Goal: Transaction & Acquisition: Purchase product/service

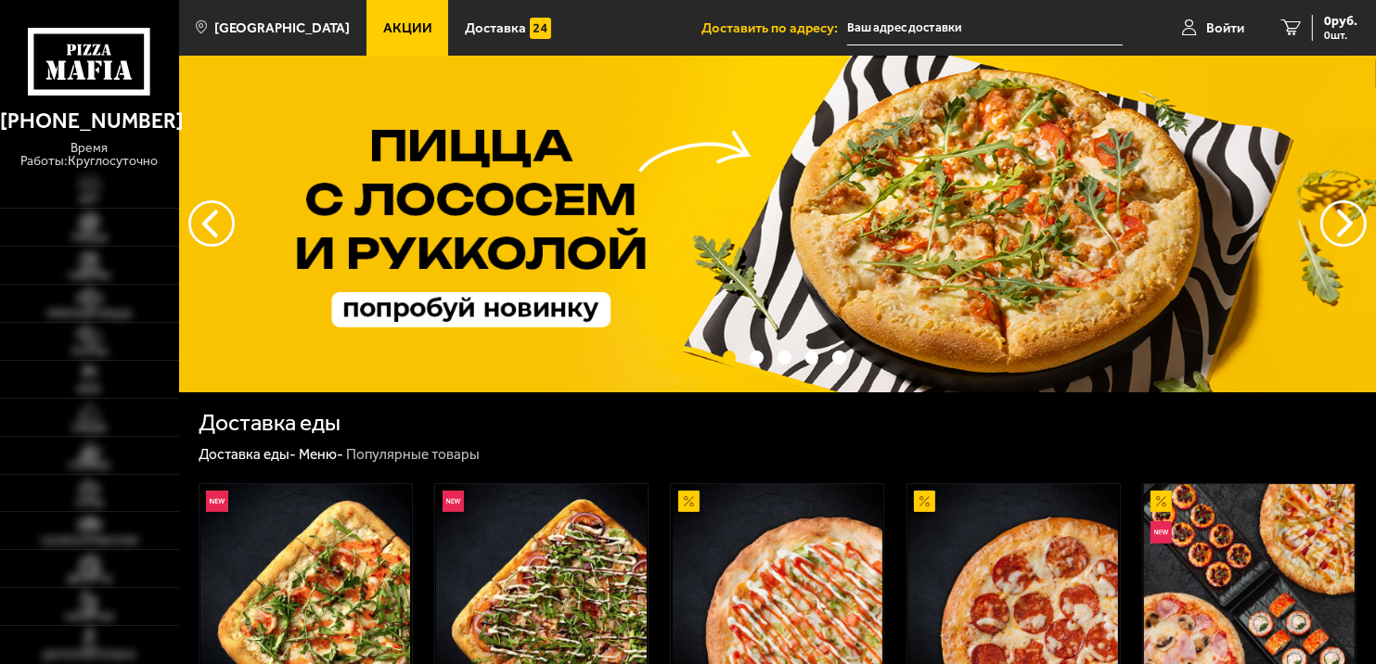
type input "[STREET_ADDRESS]"
click at [1218, 21] on span "Войти" at bounding box center [1225, 28] width 38 height 14
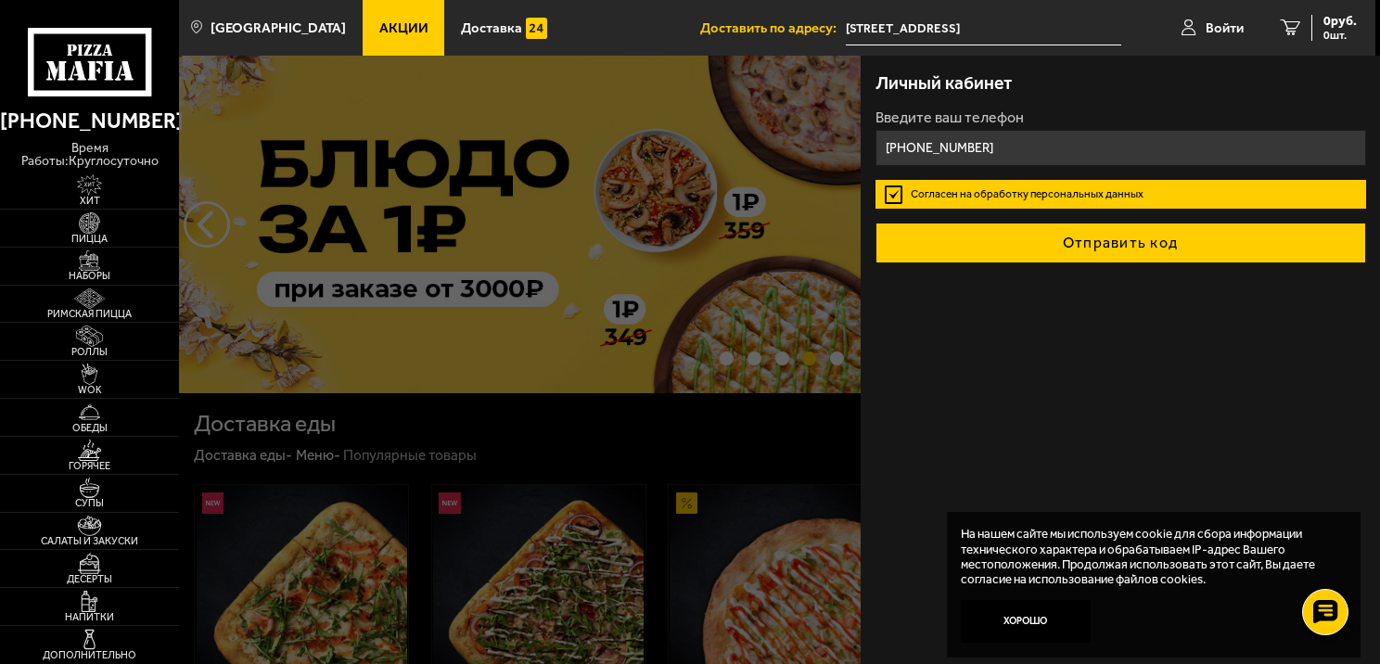
type input "+7 (911) 165-44-61"
click at [956, 232] on button "Отправить код" at bounding box center [1121, 243] width 491 height 41
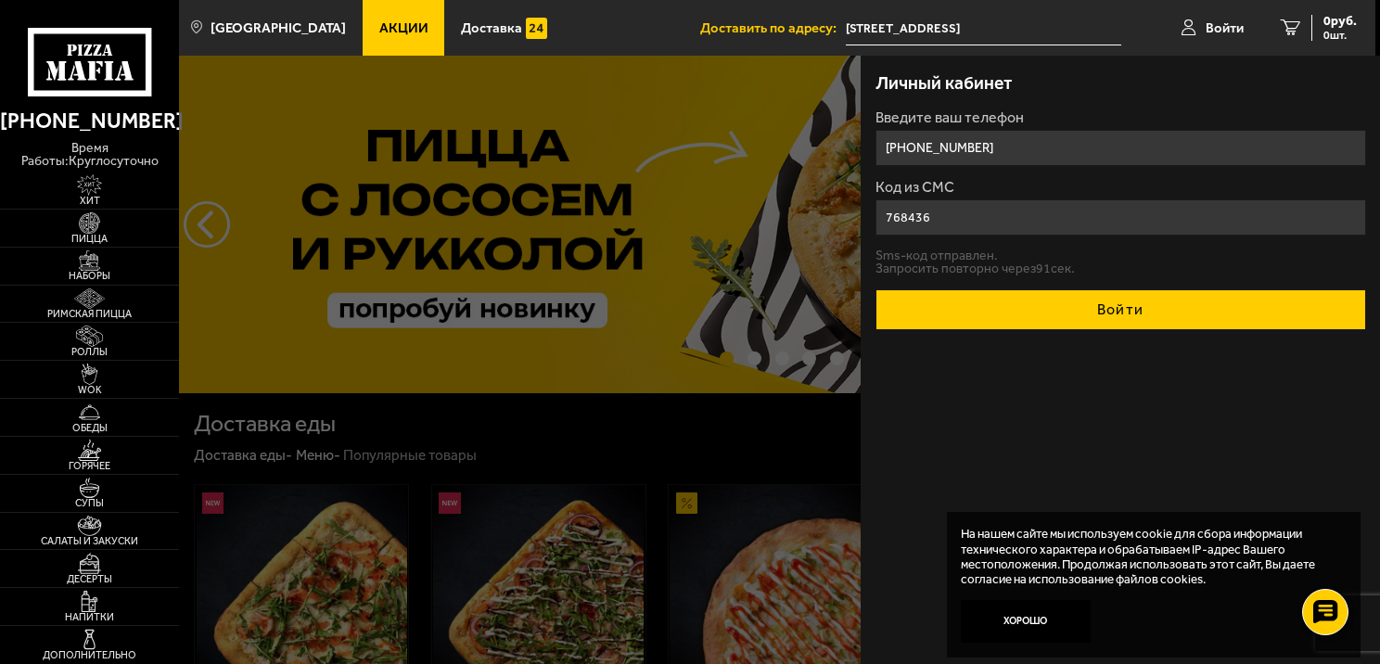
type input "768436"
click at [973, 304] on button "Войти" at bounding box center [1121, 309] width 491 height 41
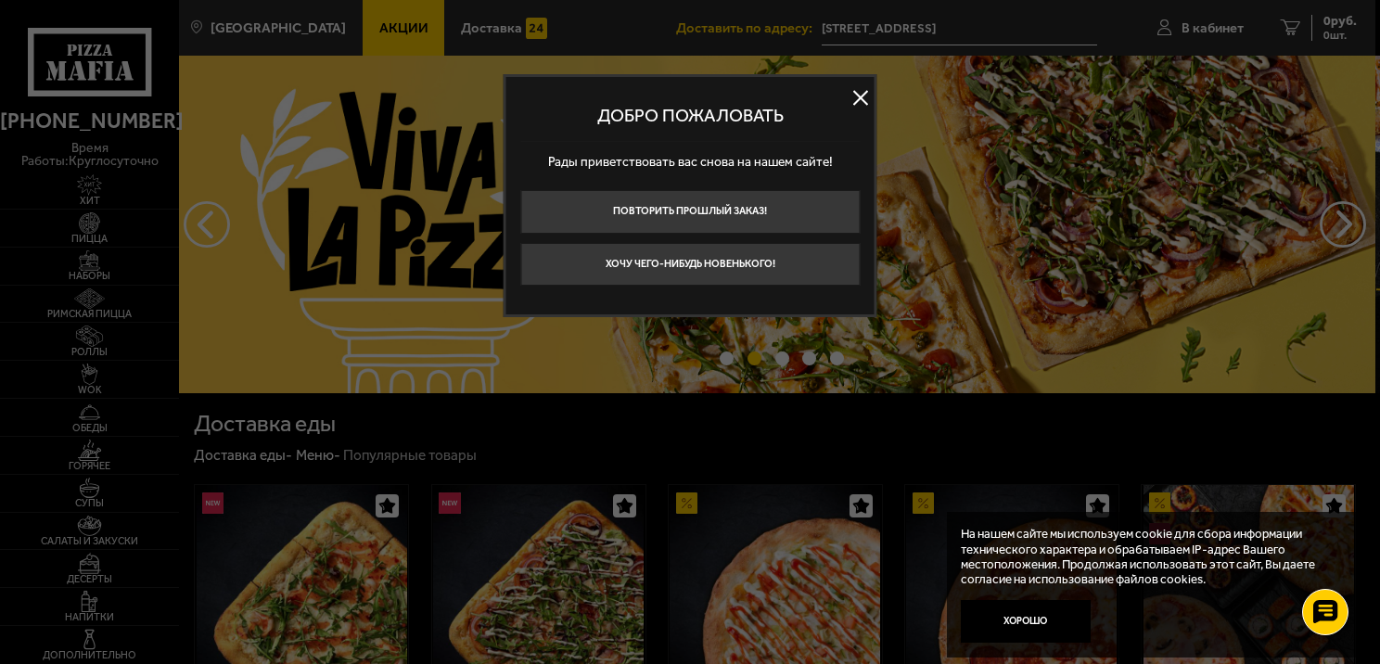
click at [862, 97] on button at bounding box center [861, 97] width 28 height 28
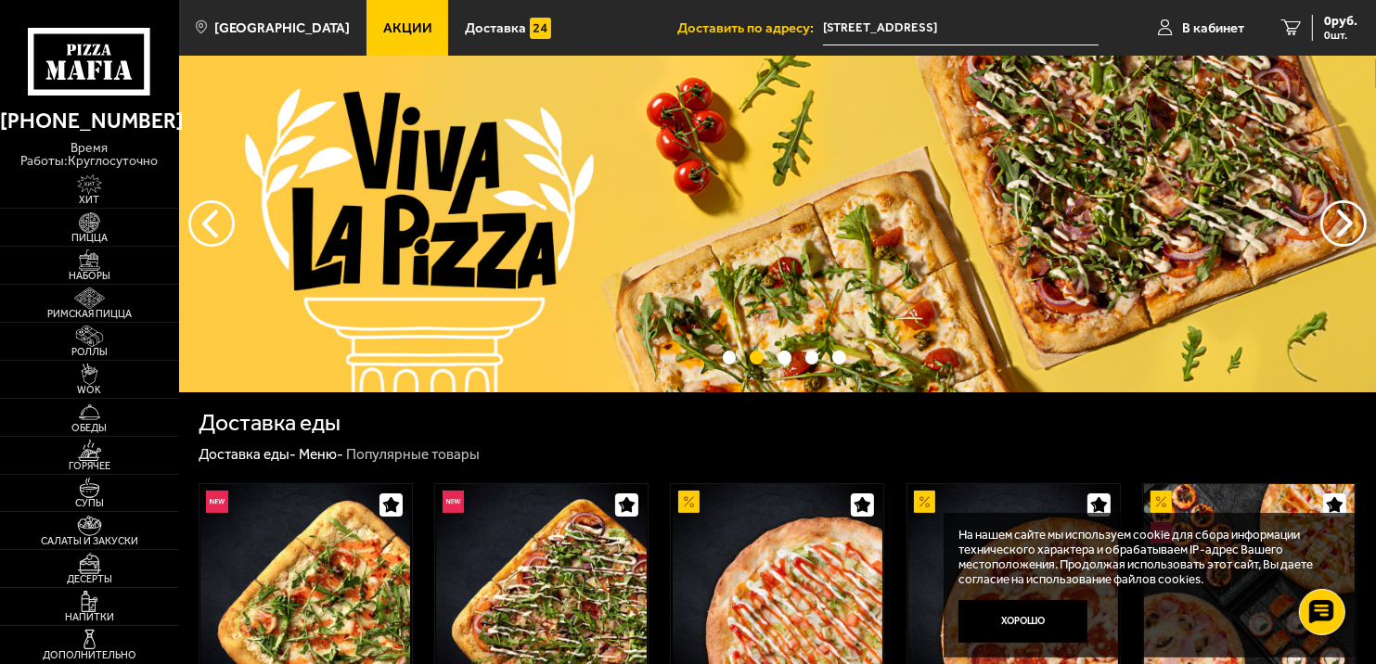
click at [915, 27] on input "[STREET_ADDRESS]" at bounding box center [961, 28] width 276 height 34
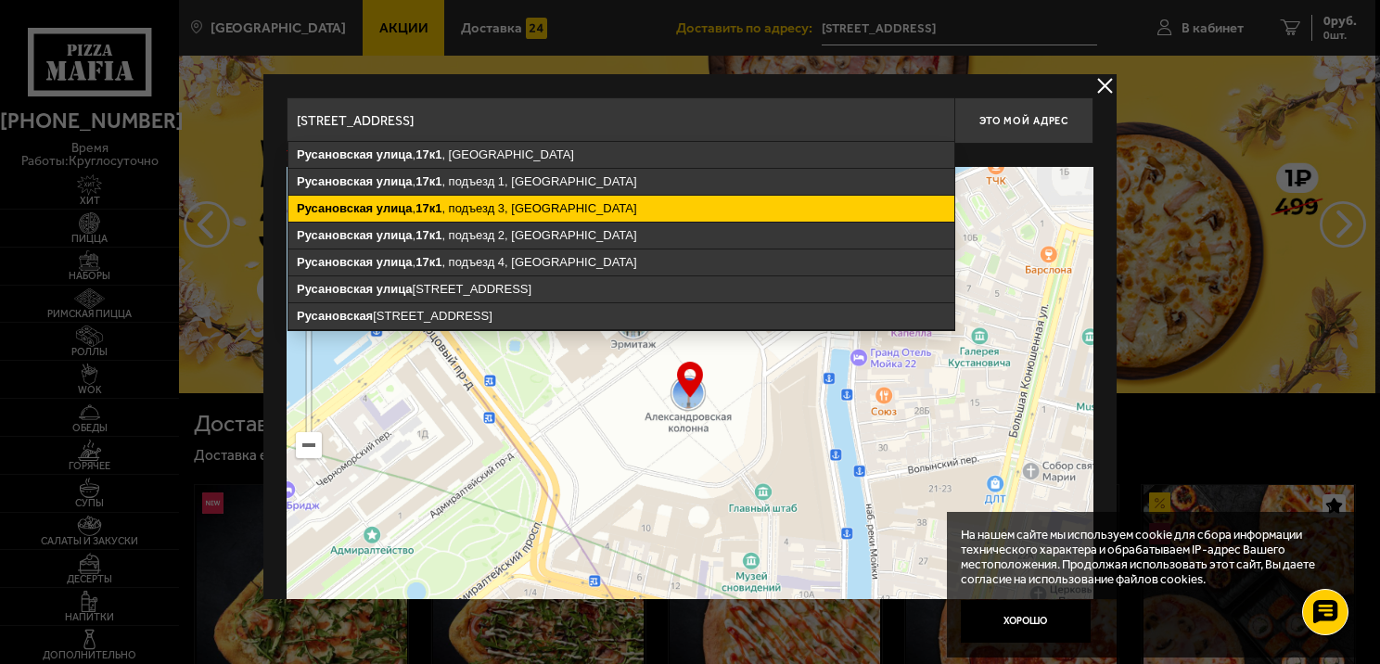
click at [576, 206] on ymaps "Русановская улица , 17к1 , подъезд 3, Санкт-Петербург" at bounding box center [622, 209] width 666 height 26
type input "Санкт-Петербург, Русановская улица, 17к1, подъезд 3"
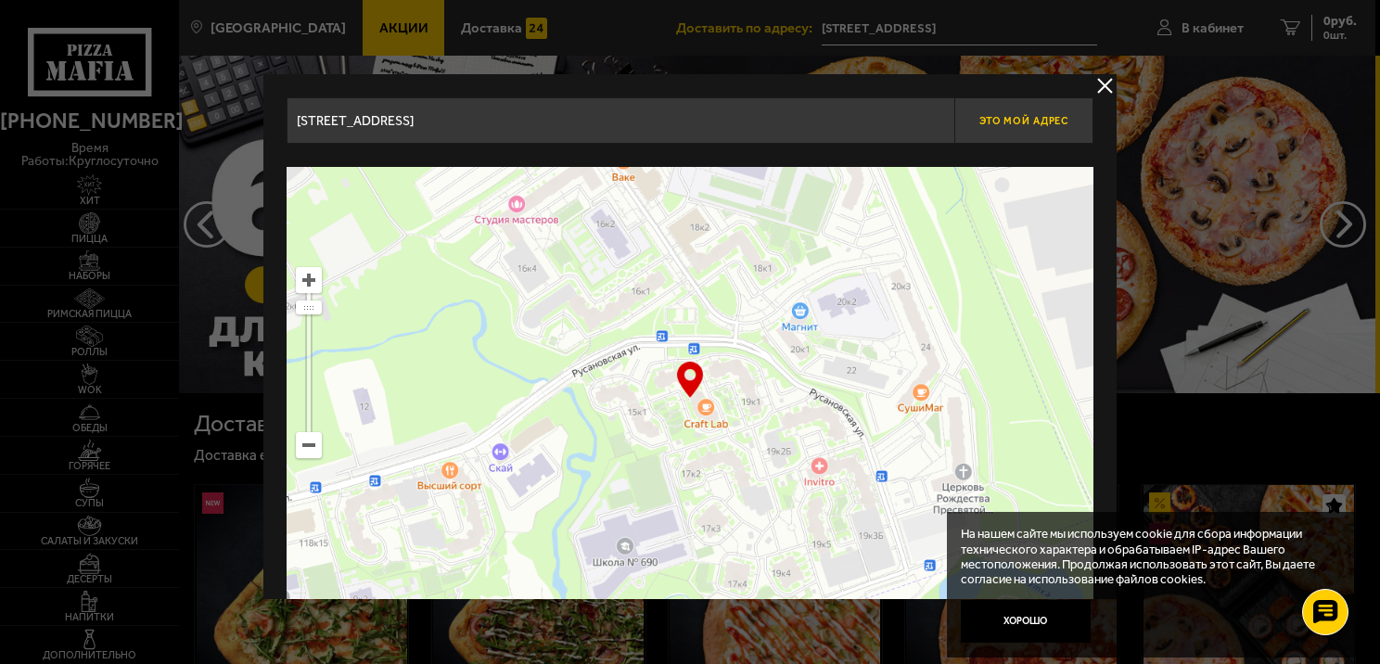
click at [1029, 116] on span "Это мой адрес" at bounding box center [1024, 121] width 89 height 12
type input "Русановская улица, 17к1, подъезд 3"
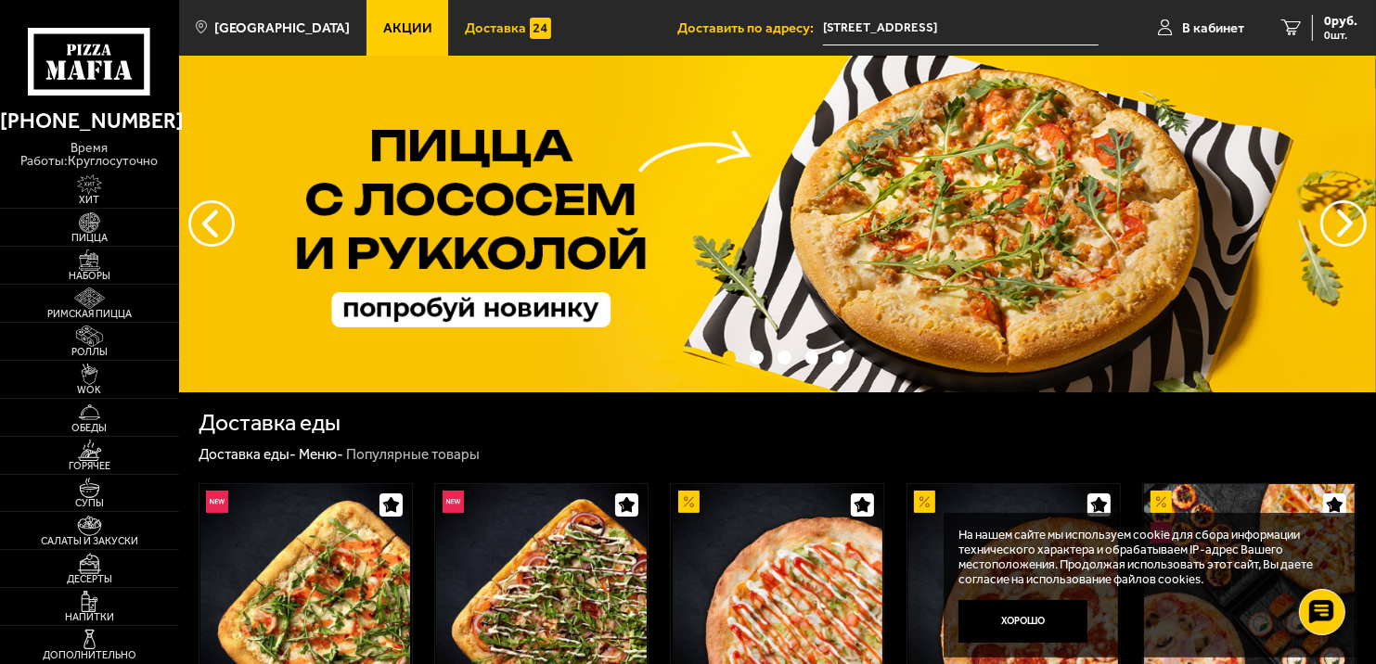
click at [468, 27] on span "Доставка" at bounding box center [495, 28] width 61 height 14
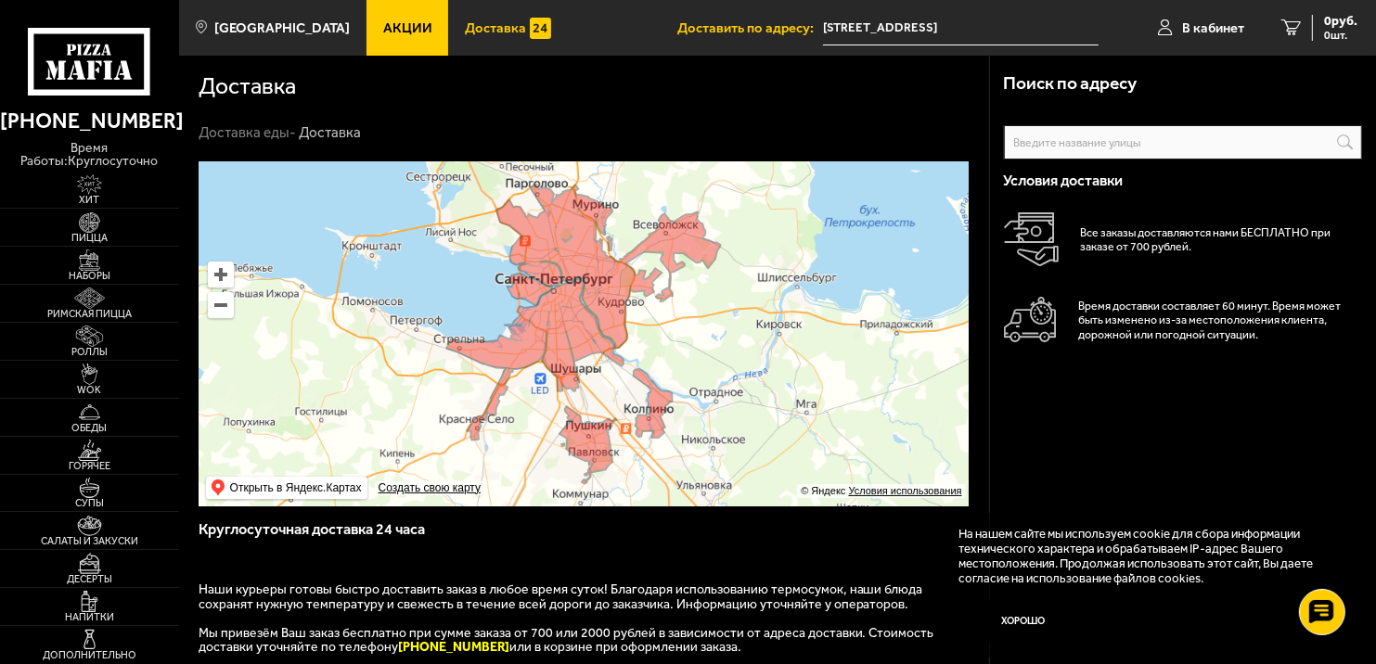
click at [386, 25] on span "Акции" at bounding box center [407, 28] width 49 height 14
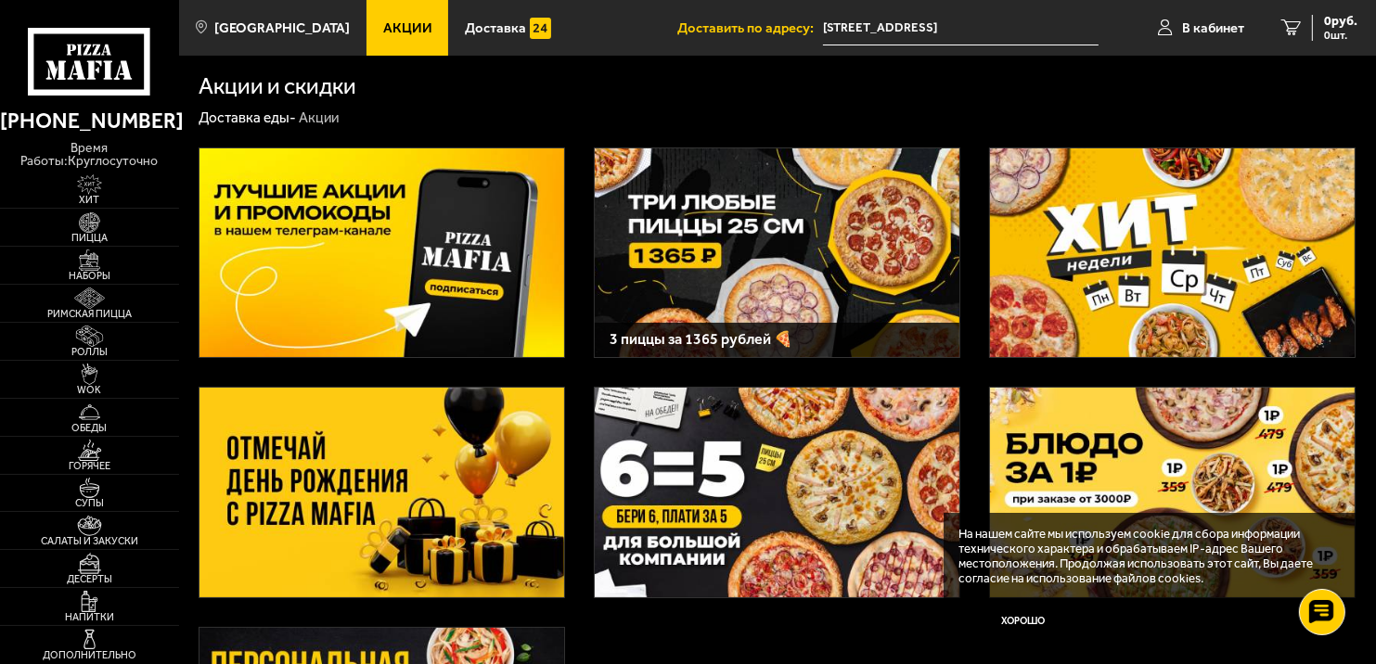
click at [735, 258] on img at bounding box center [777, 253] width 365 height 210
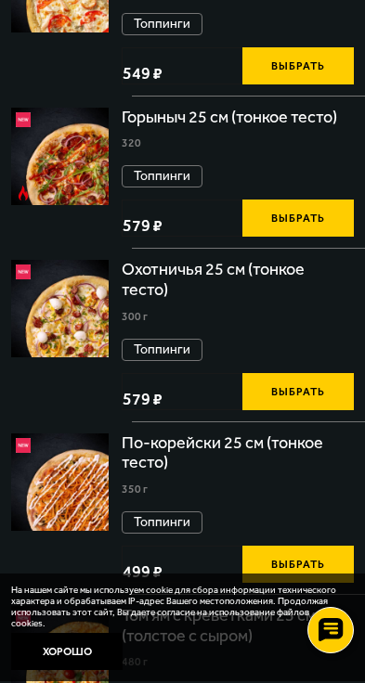
scroll to position [649, 0]
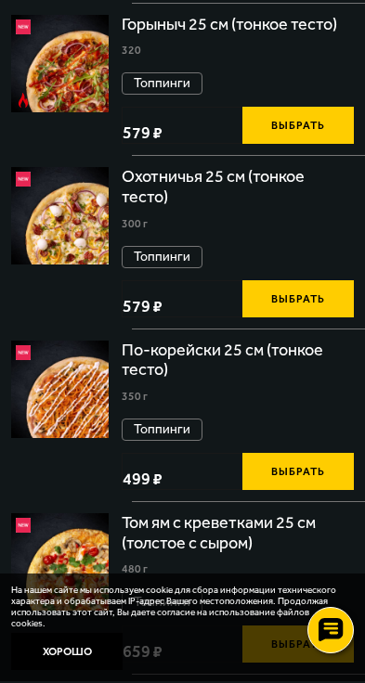
click at [353, 317] on button "Выбрать" at bounding box center [297, 298] width 111 height 37
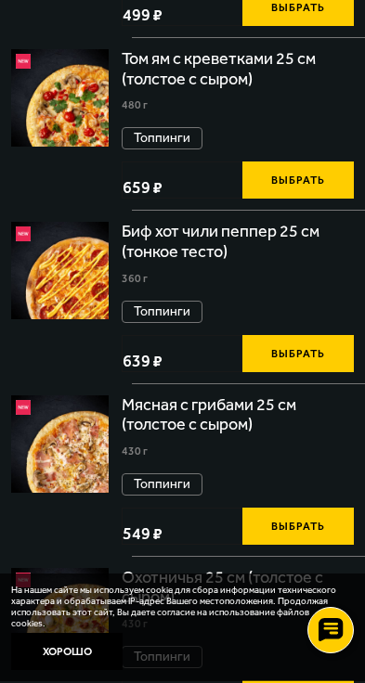
scroll to position [1299, 0]
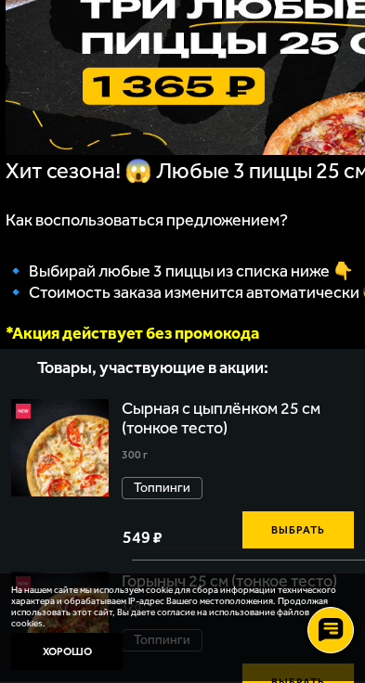
scroll to position [0, 0]
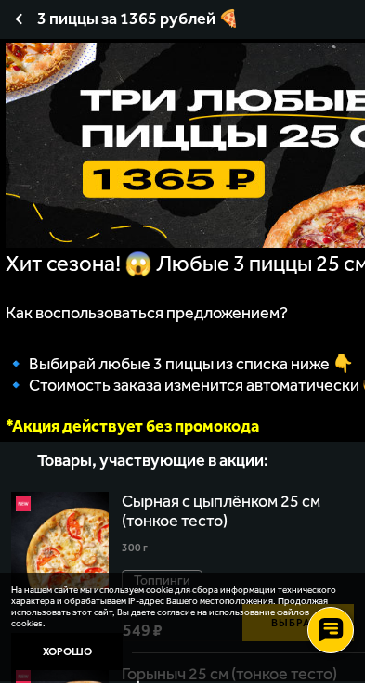
click at [0, 0] on span "1084 руб." at bounding box center [0, 0] width 0 height 0
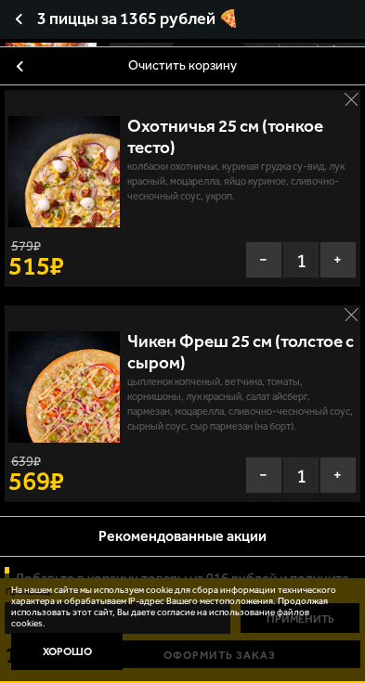
click at [365, 103] on div at bounding box center [182, 387] width 365 height 683
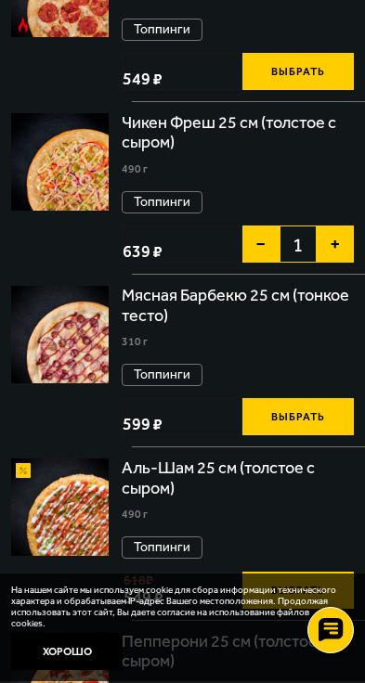
scroll to position [2505, 0]
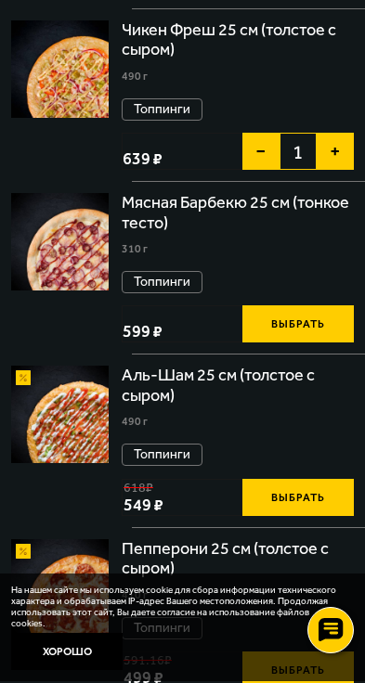
click at [0, 0] on span "3 шт." at bounding box center [0, 0] width 0 height 0
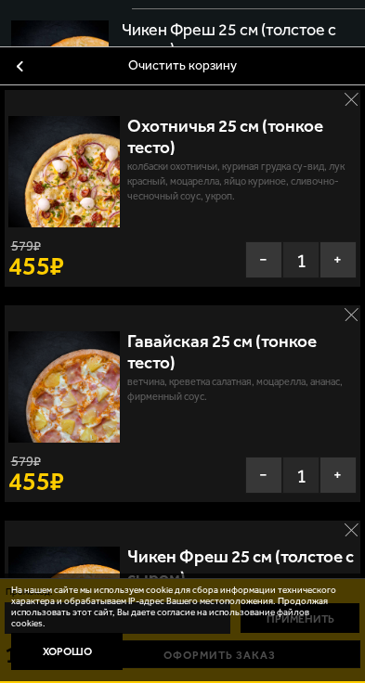
click at [282, 663] on button "−" at bounding box center [263, 690] width 37 height 37
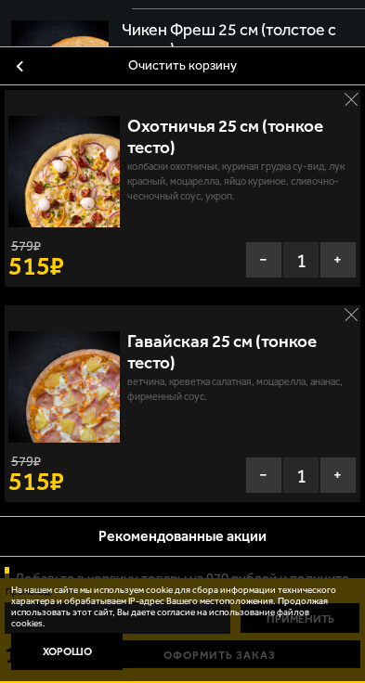
click at [365, 252] on div at bounding box center [182, 387] width 365 height 683
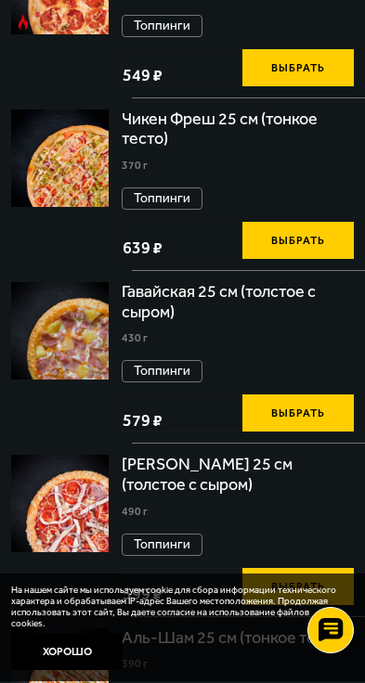
scroll to position [3618, 0]
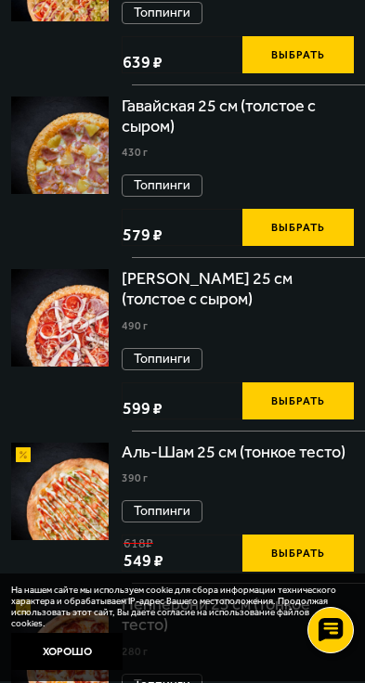
click at [0, 0] on span "1365 руб." at bounding box center [0, 0] width 0 height 0
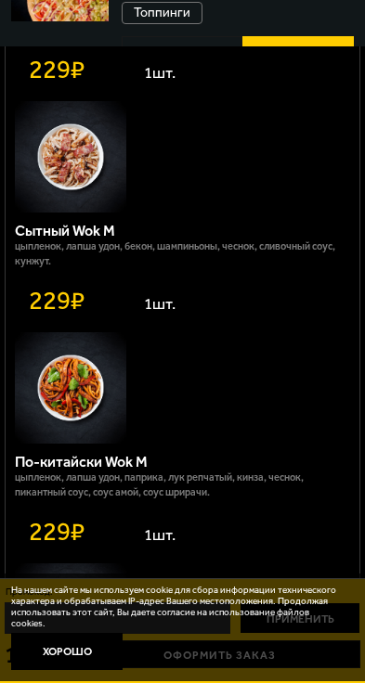
scroll to position [1497, 0]
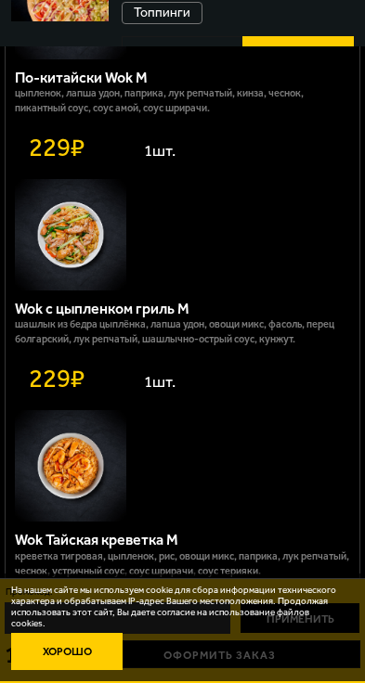
click at [122, 633] on button "Хорошо" at bounding box center [66, 651] width 111 height 37
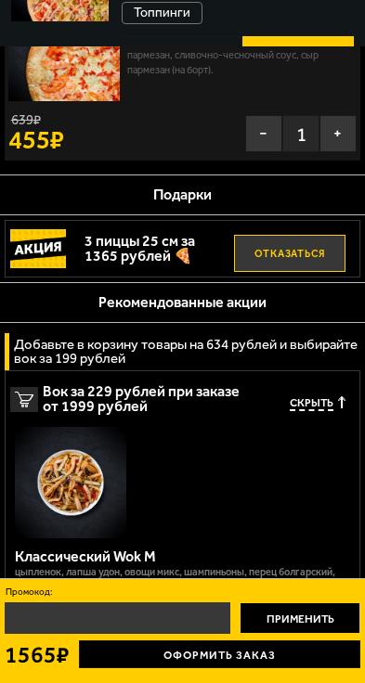
scroll to position [1206, 0]
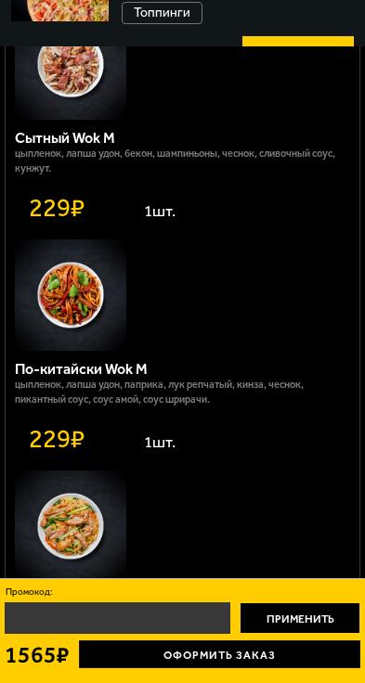
click at [360, 640] on link "Оформить заказ" at bounding box center [219, 654] width 281 height 28
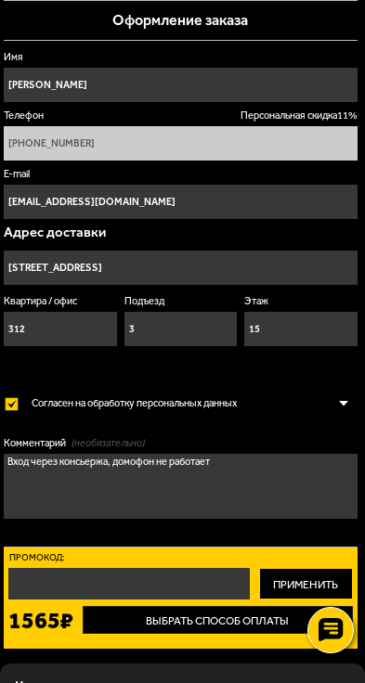
type input "Русановская улица, 17к1, подъезд 3"
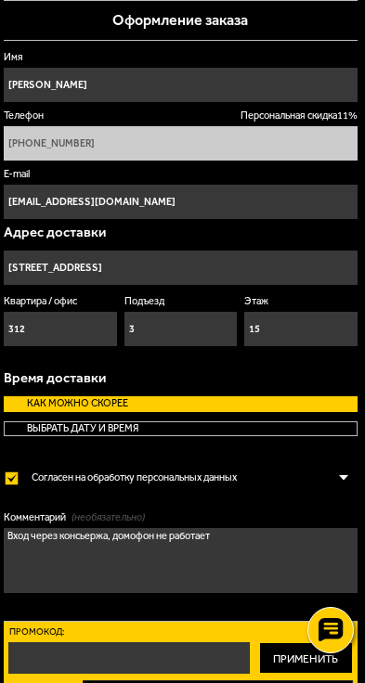
scroll to position [268, 0]
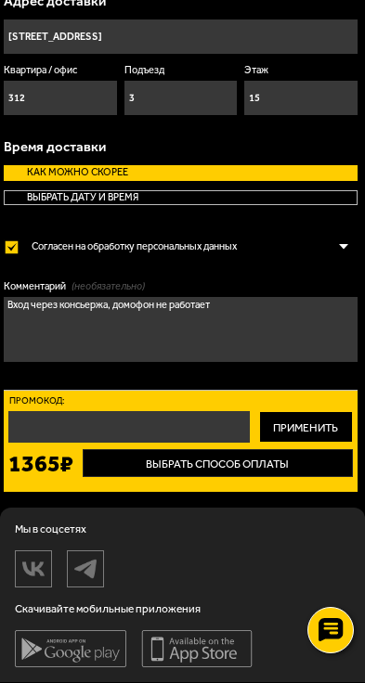
drag, startPoint x: 1258, startPoint y: 248, endPoint x: 1007, endPoint y: 242, distance: 251.5
click at [357, 297] on textarea "Вход через консьержа, домофон не работает" at bounding box center [180, 329] width 353 height 65
drag, startPoint x: 1132, startPoint y: 245, endPoint x: 983, endPoint y: 247, distance: 148.4
click at [365, 246] on div "Оформление заказа Имя Андрей Телефон Персональная скидка 11 % +7 (911) 165-44-6…" at bounding box center [182, 138] width 365 height 738
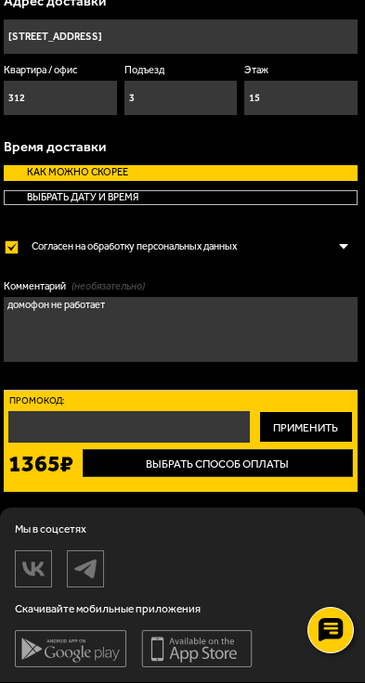
click at [357, 297] on textarea "домофон не работает" at bounding box center [180, 329] width 353 height 65
type textarea "домофон не работает, просьба позвонить, спущусь и встречу"
click at [0, 0] on button "Заказать" at bounding box center [0, 0] width 0 height 0
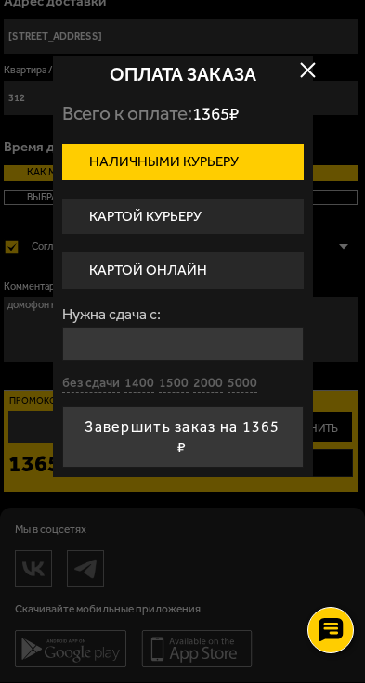
click at [303, 235] on label "Картой курьеру" at bounding box center [182, 217] width 241 height 36
click at [0, 0] on input "Картой курьеру" at bounding box center [0, 0] width 0 height 0
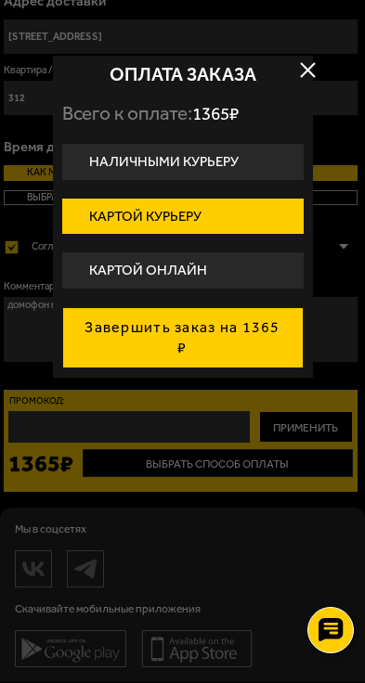
click at [303, 362] on button "Завершить заказ на 1365 ₽" at bounding box center [182, 337] width 241 height 61
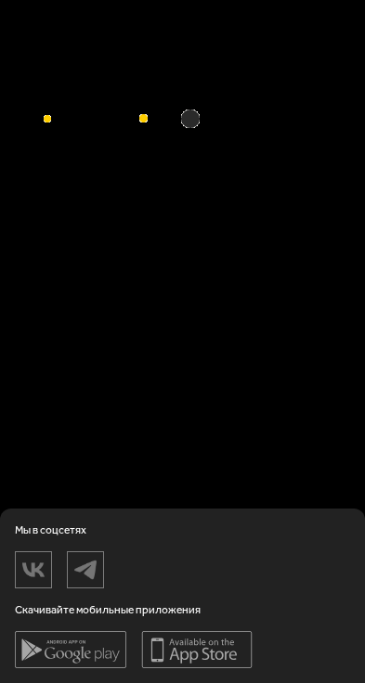
type input "[STREET_ADDRESS]"
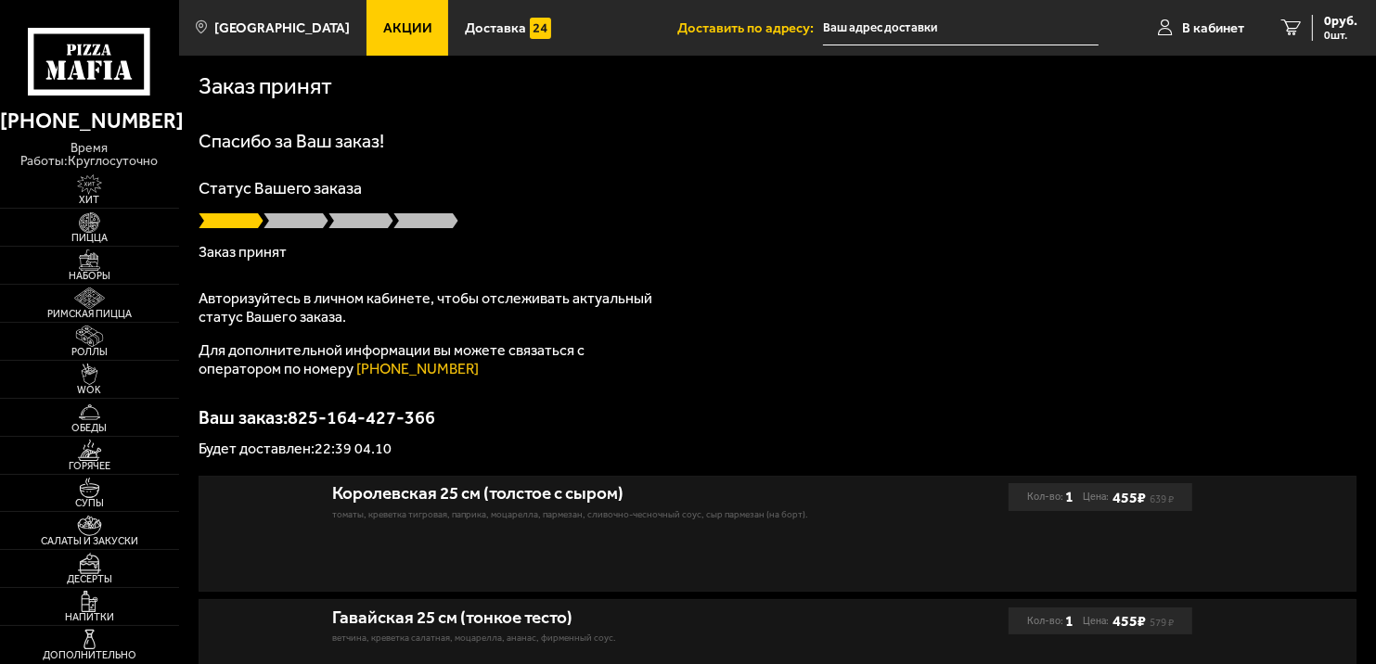
type input "[STREET_ADDRESS]"
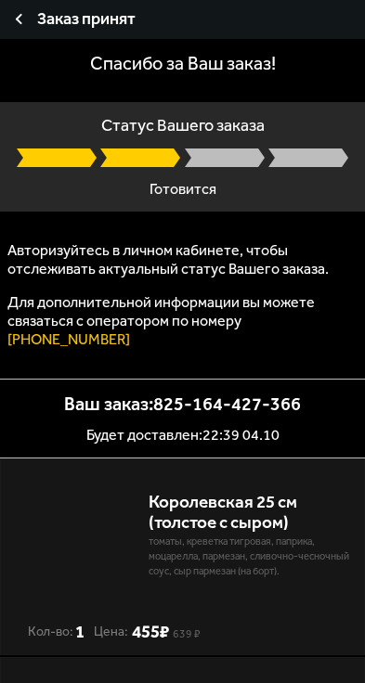
type input "[STREET_ADDRESS]"
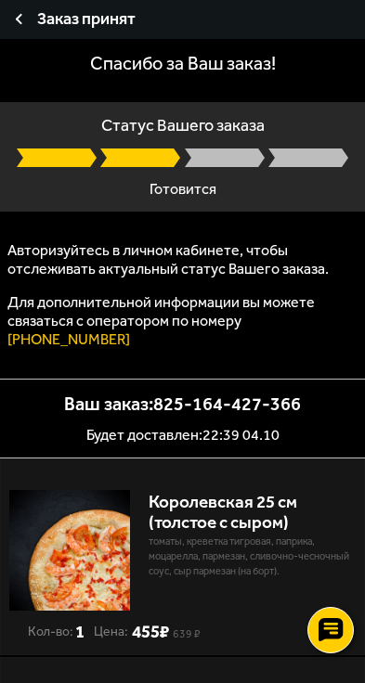
type input "[STREET_ADDRESS]"
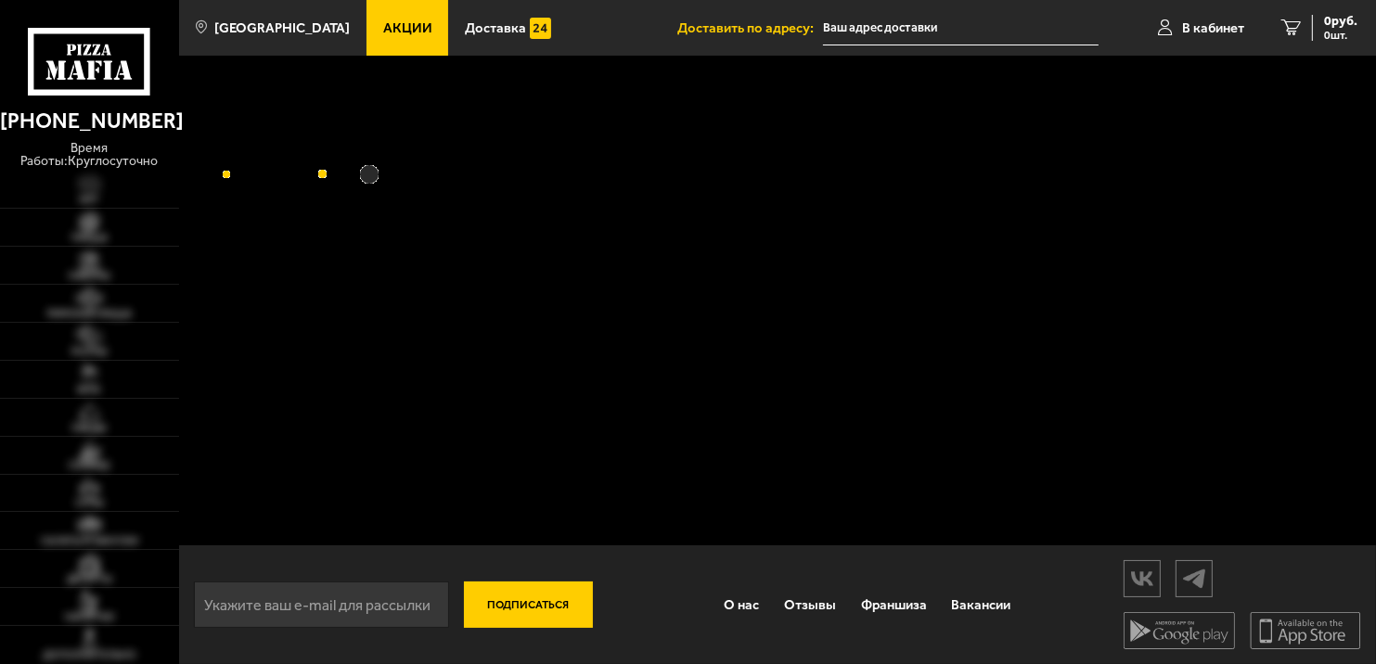
type input "[STREET_ADDRESS]"
